Goal: Task Accomplishment & Management: Use online tool/utility

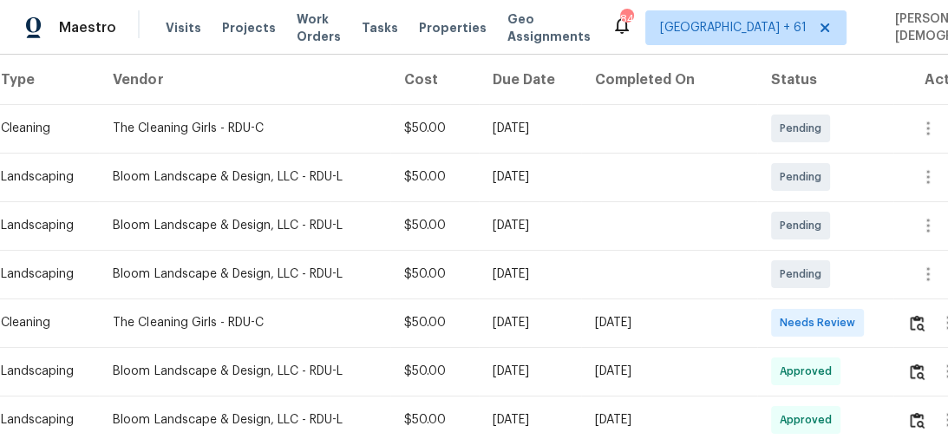
scroll to position [347, 0]
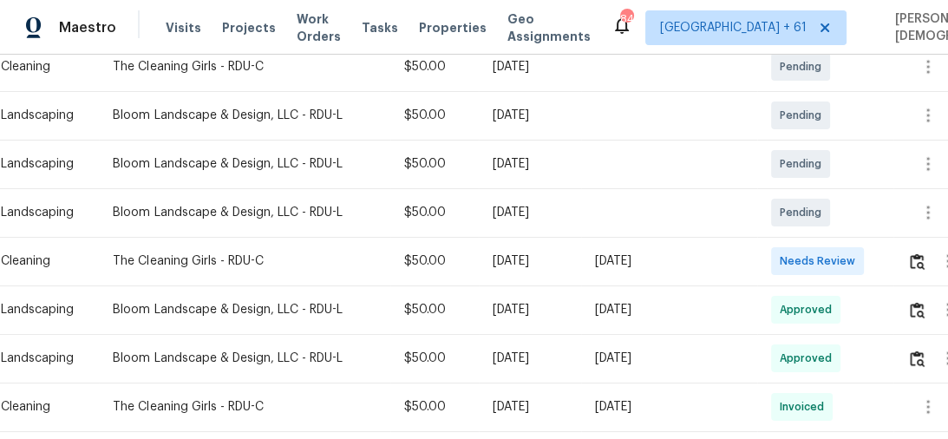
click at [902, 237] on td at bounding box center [936, 261] width 87 height 49
click at [909, 240] on button "button" at bounding box center [917, 261] width 20 height 42
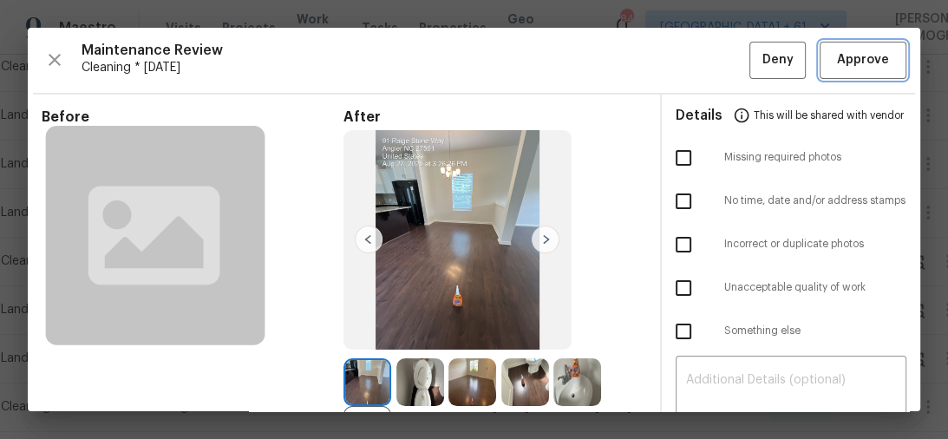
click at [862, 63] on span "Approve" at bounding box center [863, 60] width 52 height 22
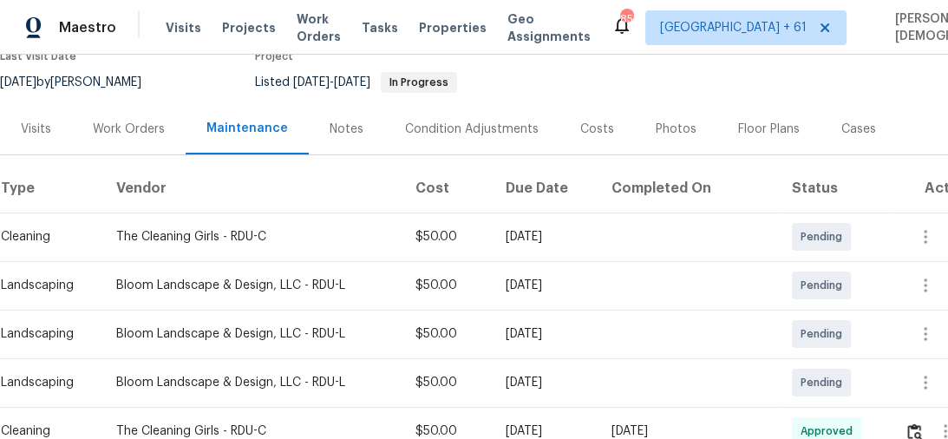
scroll to position [100, 0]
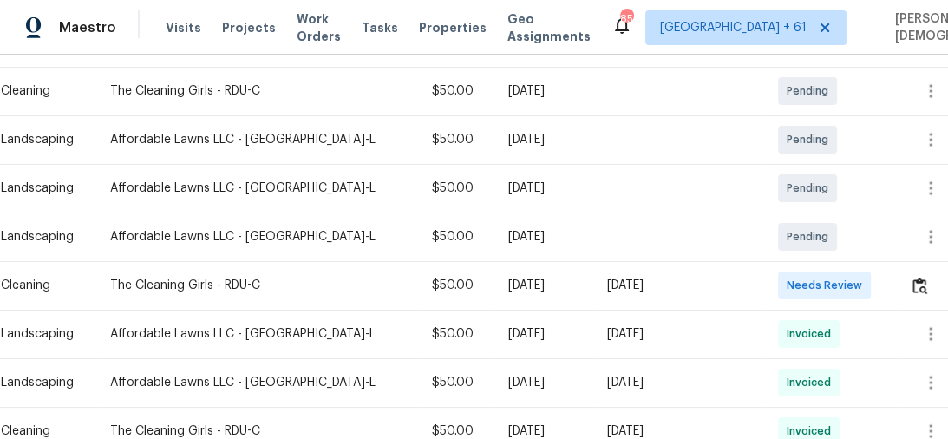
scroll to position [416, 0]
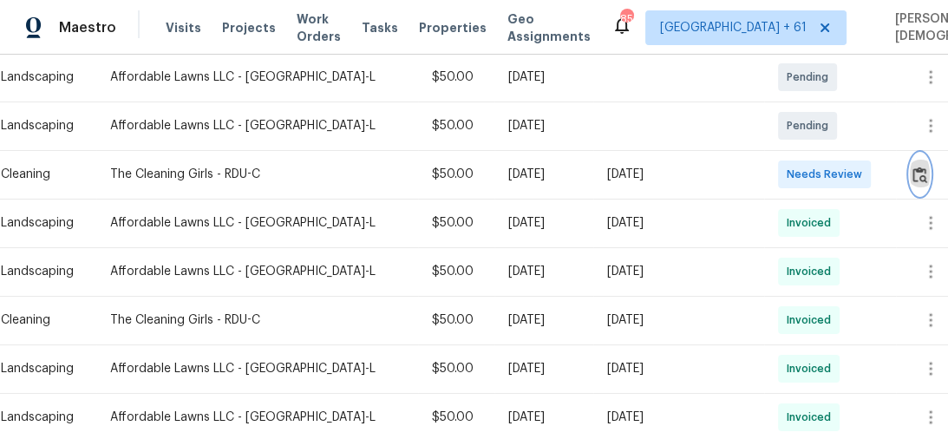
click at [913, 173] on img "button" at bounding box center [919, 175] width 15 height 16
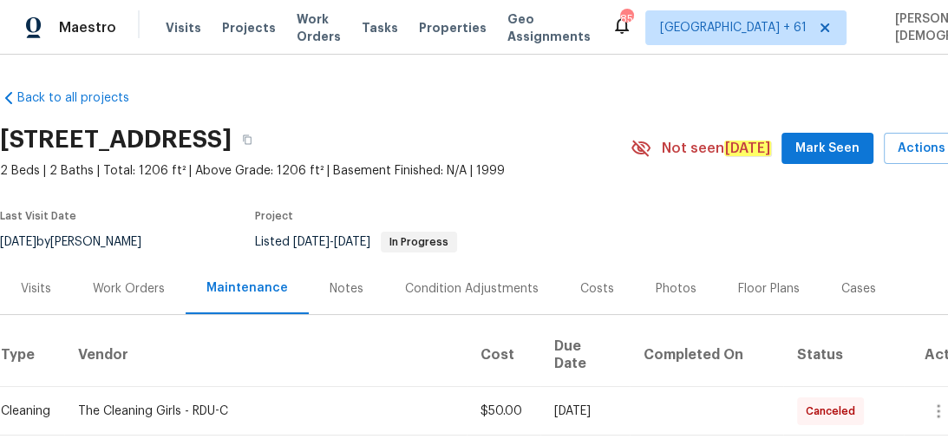
scroll to position [177, 0]
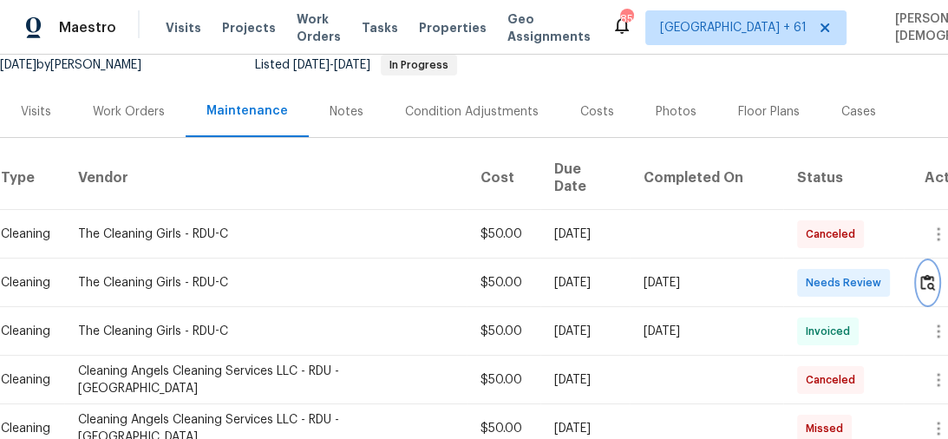
click at [922, 274] on img "button" at bounding box center [927, 282] width 15 height 16
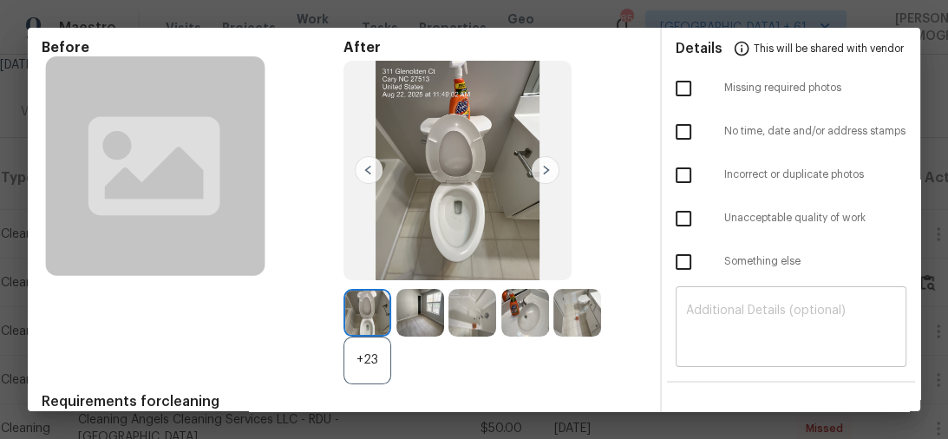
scroll to position [0, 0]
